Goal: Navigation & Orientation: Find specific page/section

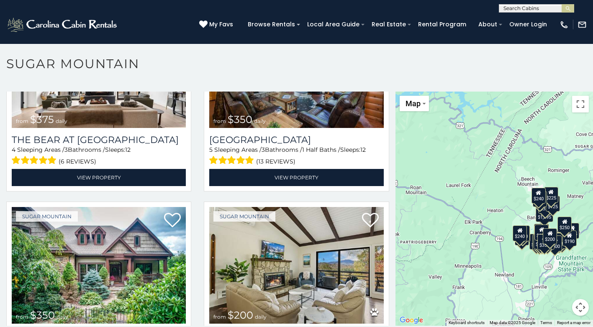
scroll to position [5, 0]
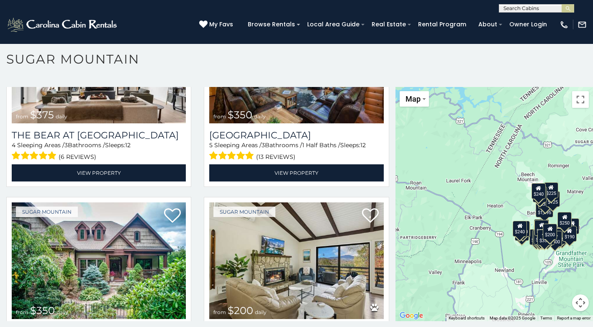
click at [207, 25] on div "(828) 295-6000 My Favs Browse Rentals Local Area Guide Activities & Attractions…" at bounding box center [296, 28] width 593 height 31
click at [207, 20] on icon at bounding box center [203, 24] width 8 height 8
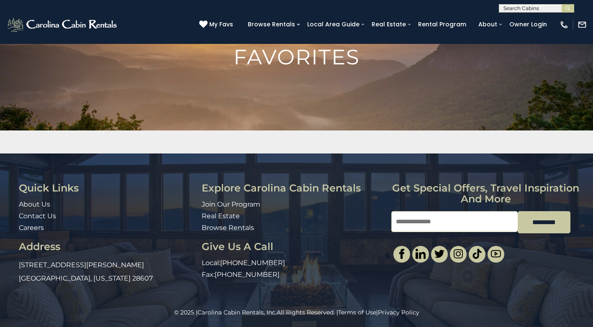
scroll to position [61, 0]
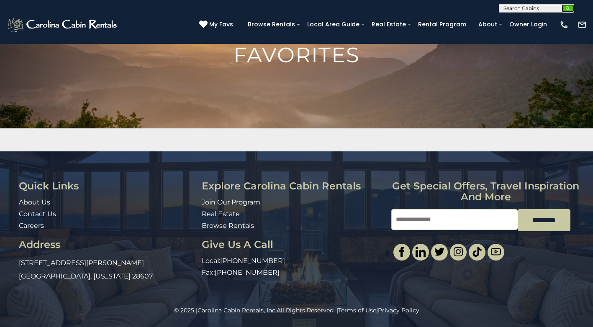
click at [573, 9] on button "submit" at bounding box center [567, 8] width 13 height 8
